Goal: Find specific page/section: Find specific page/section

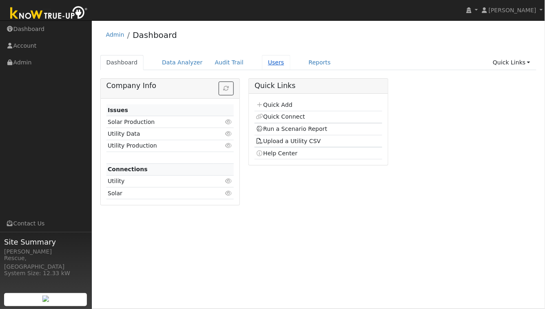
click at [273, 65] on link "Users" at bounding box center [276, 62] width 29 height 15
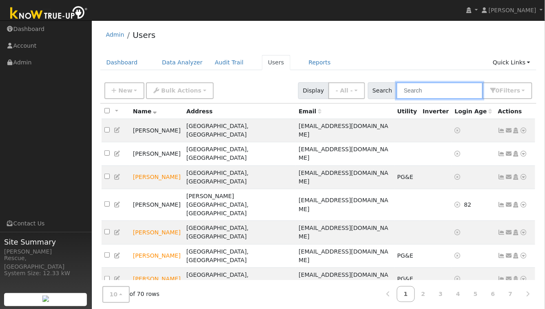
click at [433, 93] on input "text" at bounding box center [440, 90] width 87 height 17
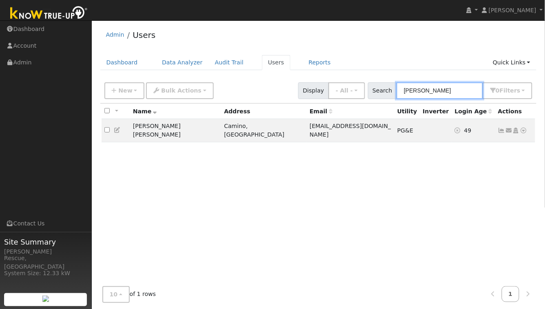
type input "jessica"
